Goal: Transaction & Acquisition: Purchase product/service

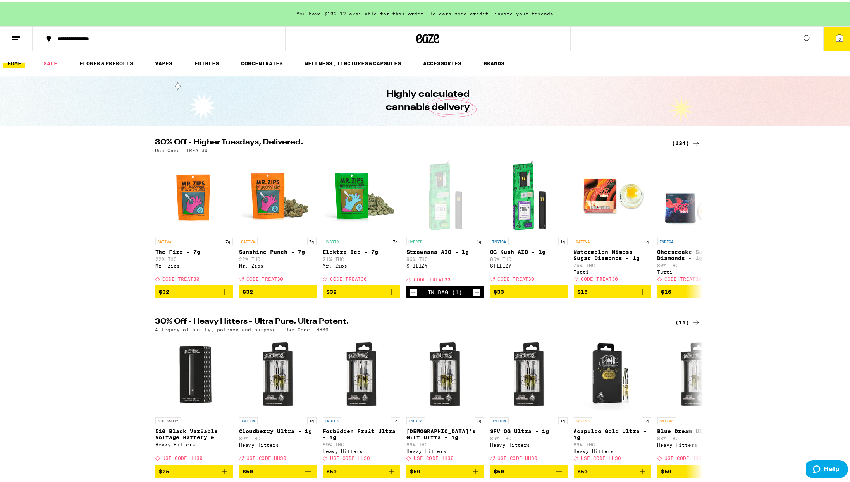
click at [667, 187] on div "30% Off - Higher Tuesdays, Delivered. (134) Use Code: TREAT30 SATIVA 7g The Fiz…" at bounding box center [428, 217] width 856 height 160
